Goal: Transaction & Acquisition: Download file/media

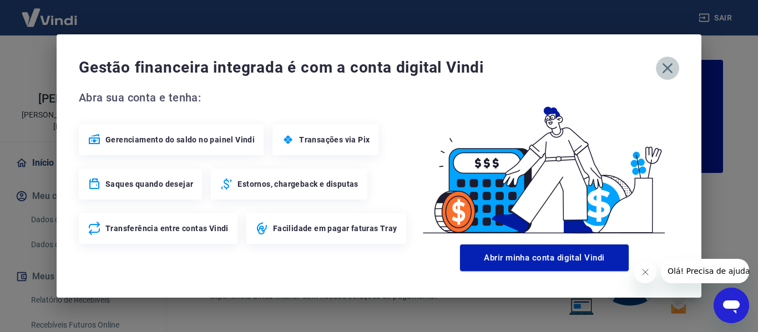
click at [667, 68] on icon "button" at bounding box center [667, 68] width 11 height 11
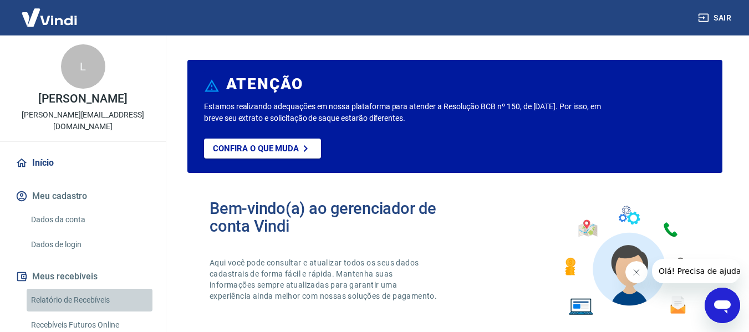
click at [90, 289] on link "Relatório de Recebíveis" at bounding box center [90, 300] width 126 height 23
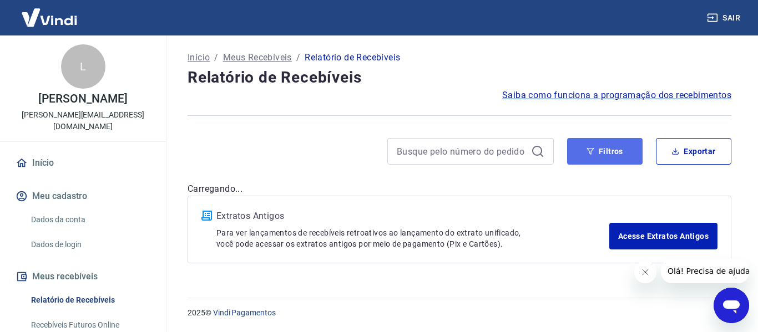
click at [583, 149] on button "Filtros" at bounding box center [604, 151] width 75 height 27
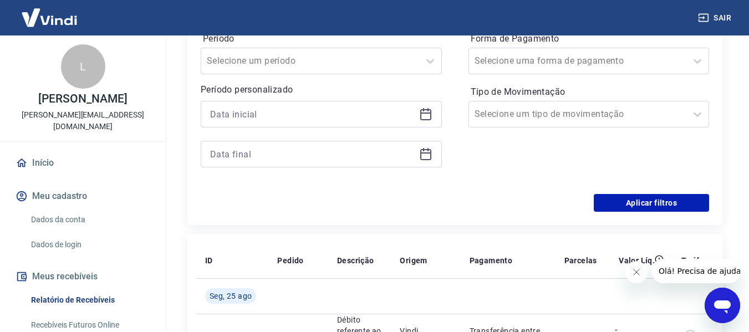
scroll to position [234, 0]
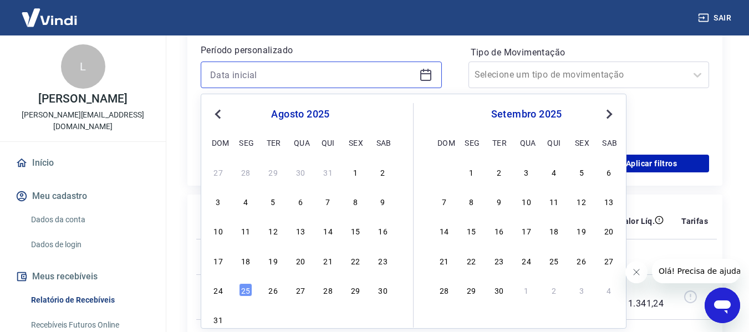
click at [353, 74] on input at bounding box center [312, 75] width 205 height 17
click at [350, 171] on div "1" at bounding box center [355, 171] width 13 height 13
type input "[DATE]"
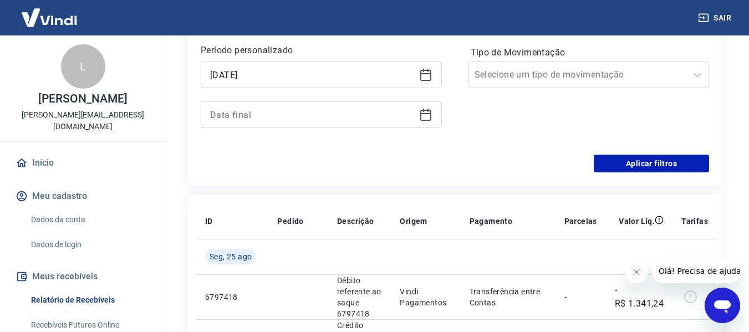
click at [429, 113] on icon at bounding box center [425, 113] width 11 height 1
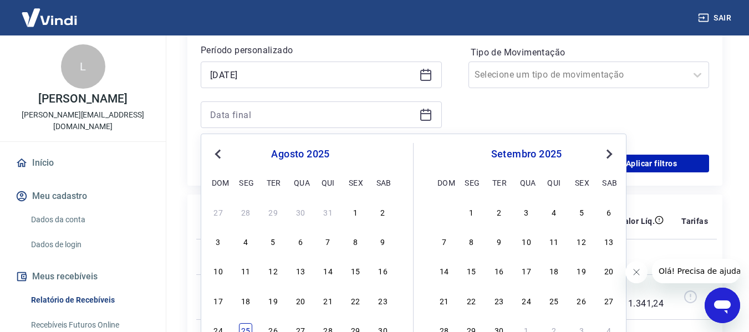
click at [241, 329] on div "25" at bounding box center [245, 329] width 13 height 13
type input "[DATE]"
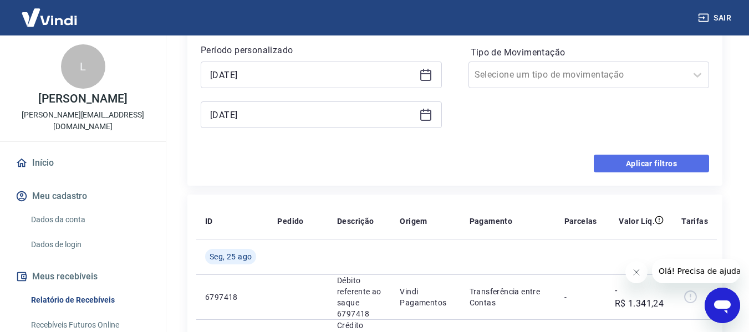
click at [605, 167] on button "Aplicar filtros" at bounding box center [651, 164] width 115 height 18
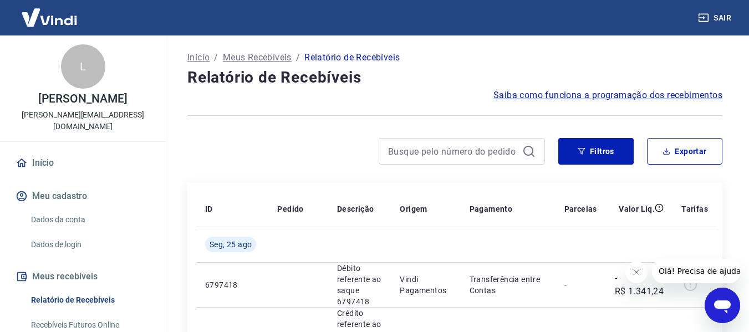
click at [632, 268] on icon "Fechar mensagem da empresa" at bounding box center [636, 272] width 9 height 9
click at [706, 143] on button "Exportar" at bounding box center [684, 151] width 75 height 27
type input "[DATE]"
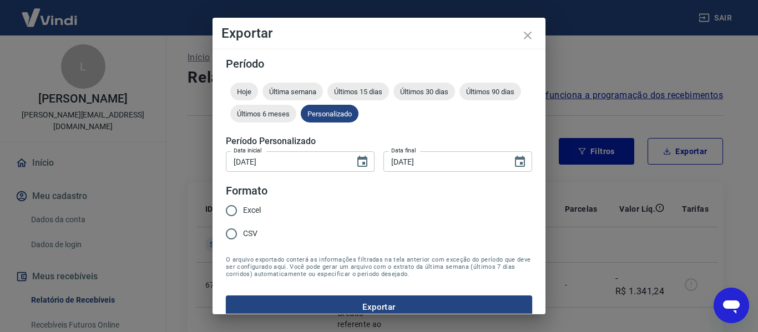
click at [248, 209] on span "Excel" at bounding box center [252, 211] width 18 height 12
click at [243, 209] on input "Excel" at bounding box center [231, 210] width 23 height 23
radio input "true"
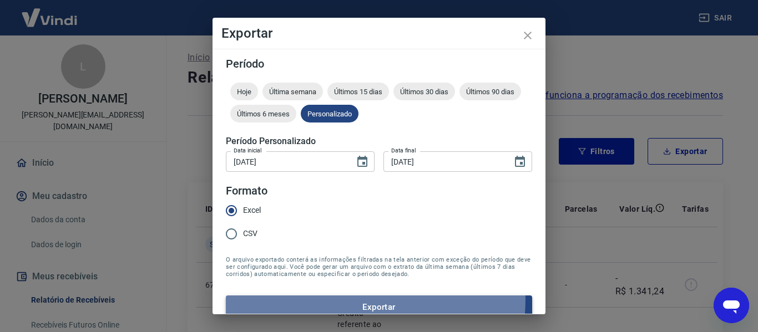
click at [296, 298] on button "Exportar" at bounding box center [379, 307] width 306 height 23
